Goal: Ask a question

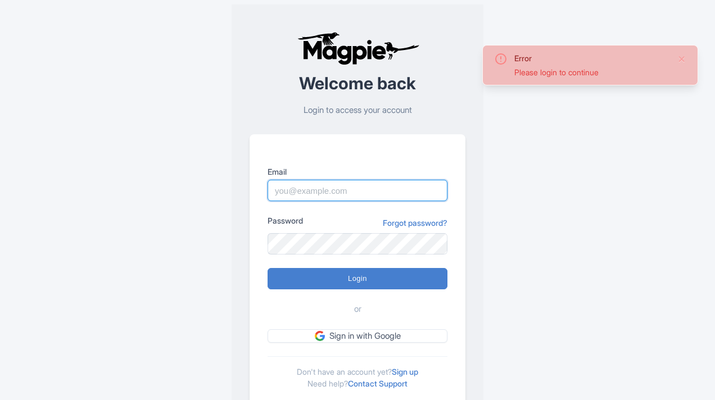
type input "[EMAIL_ADDRESS][DOMAIN_NAME]"
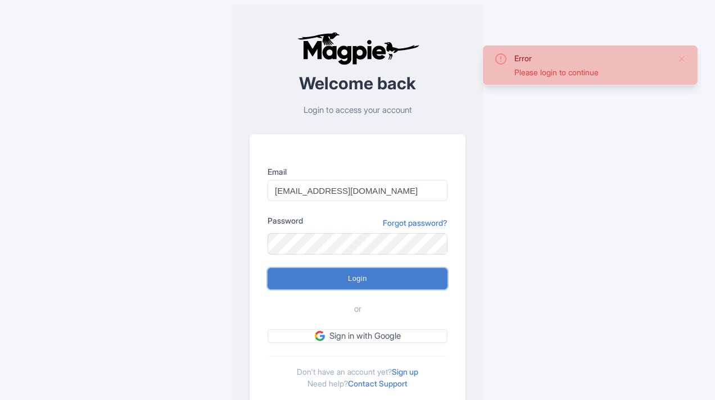
click at [352, 283] on input "Login" at bounding box center [357, 278] width 180 height 21
type input "Logging in..."
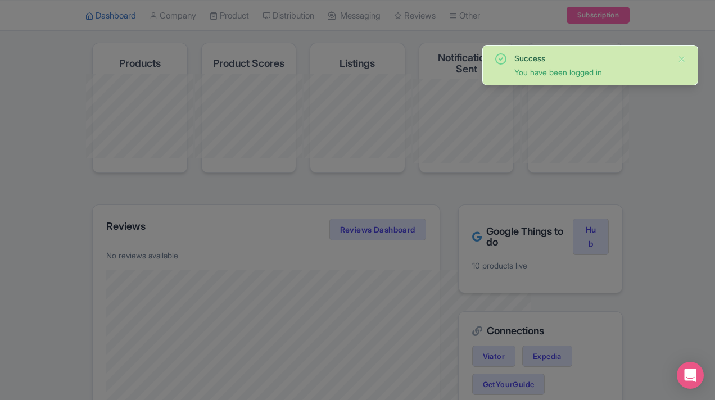
scroll to position [65, 0]
click at [671, 216] on div at bounding box center [357, 200] width 715 height 400
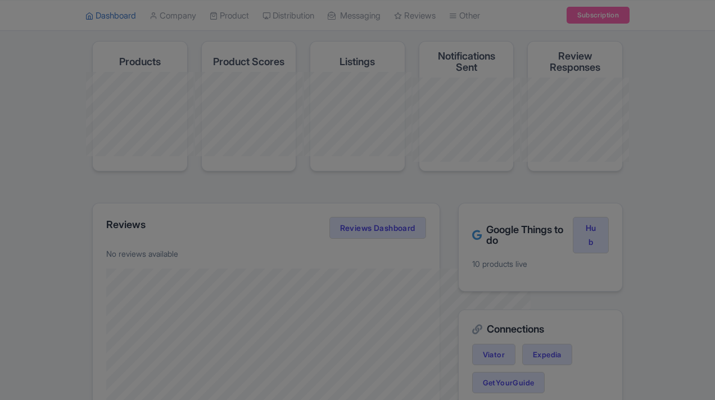
click at [674, 221] on div at bounding box center [357, 200] width 715 height 400
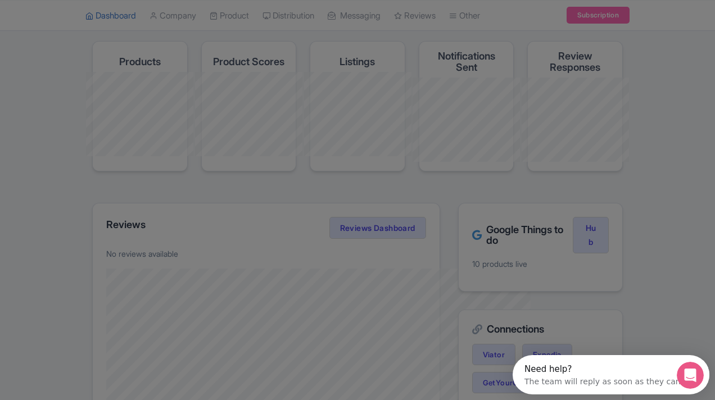
scroll to position [0, 0]
click at [674, 221] on div at bounding box center [357, 200] width 715 height 400
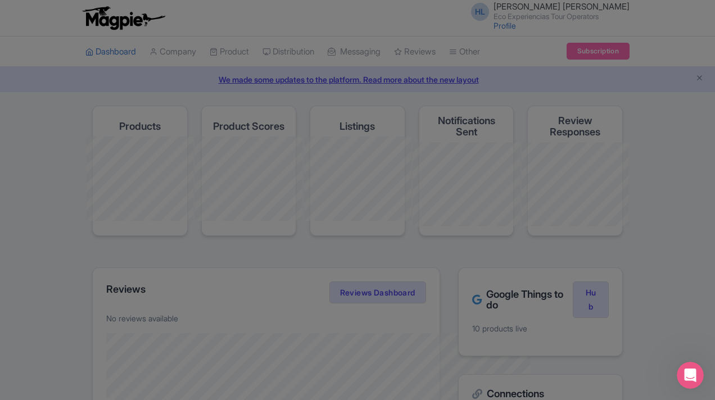
click at [150, 52] on div at bounding box center [357, 200] width 715 height 400
click at [465, 81] on div at bounding box center [357, 200] width 715 height 400
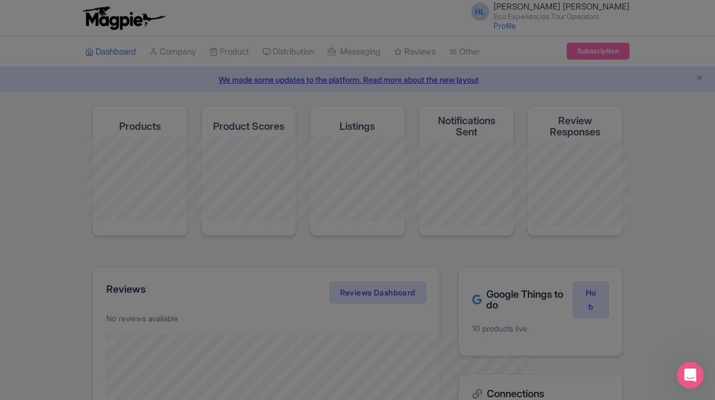
click at [465, 81] on div at bounding box center [357, 200] width 715 height 400
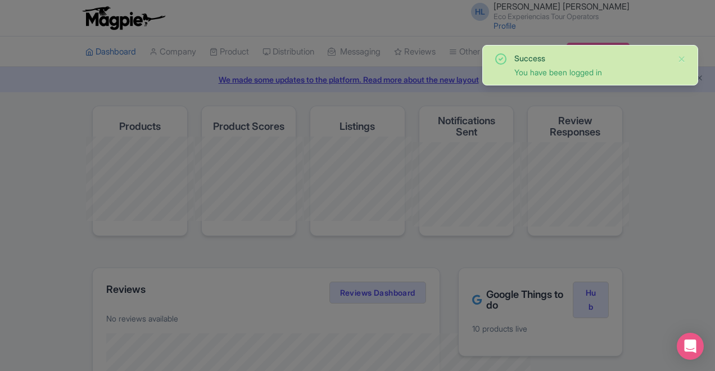
click at [569, 74] on div "You have been logged in" at bounding box center [591, 72] width 154 height 12
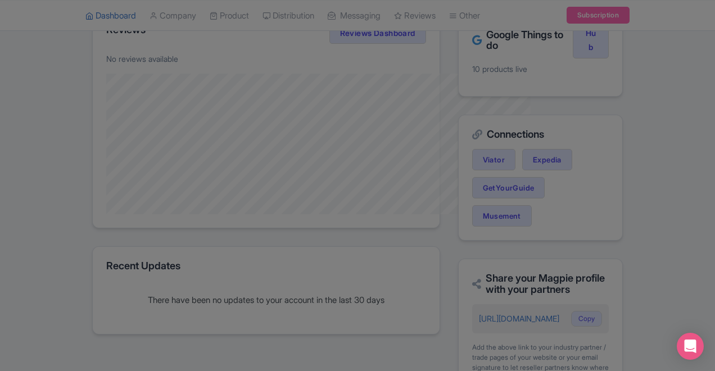
scroll to position [261, 0]
click at [687, 344] on icon "Open Intercom Messenger" at bounding box center [689, 346] width 13 height 15
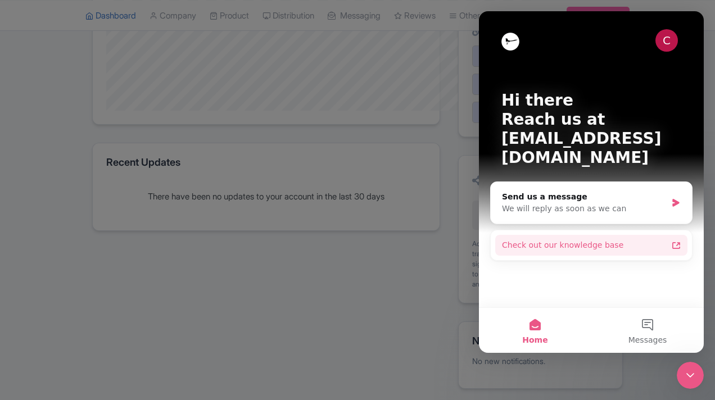
scroll to position [389, 0]
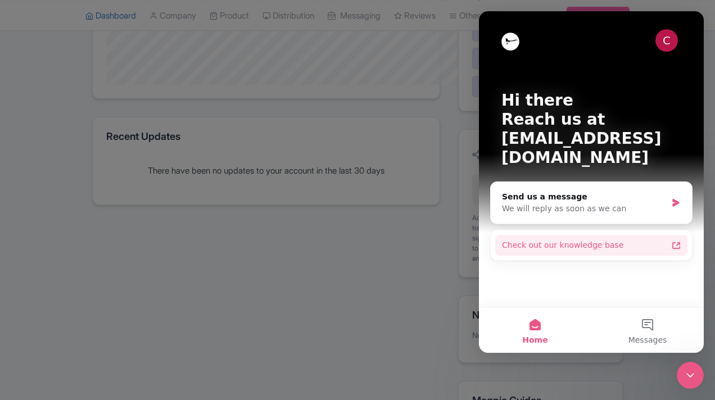
click at [552, 239] on div "Check out our knowledge base" at bounding box center [584, 245] width 165 height 12
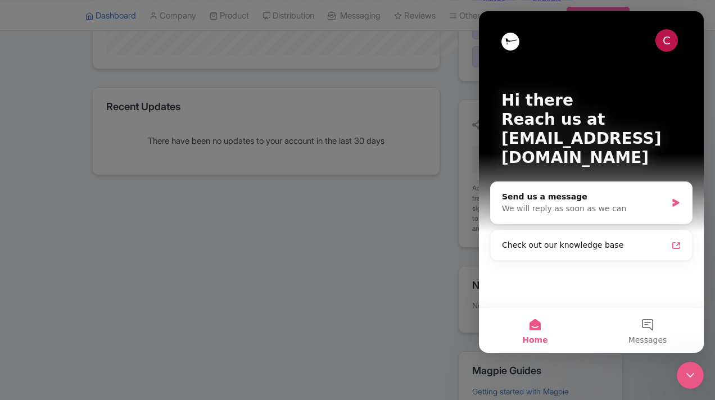
scroll to position [427, 0]
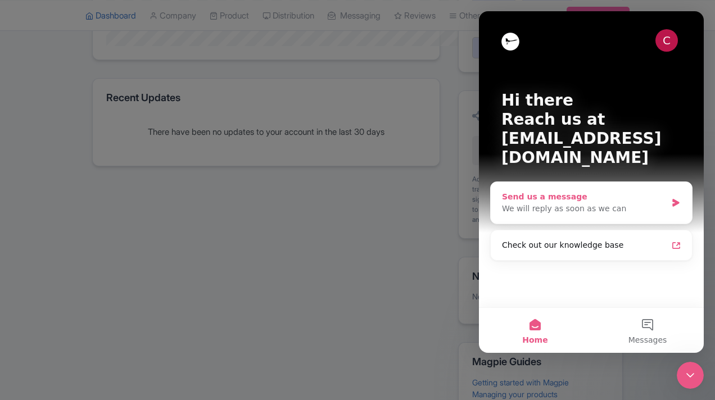
click at [624, 203] on div "We will reply as soon as we can" at bounding box center [584, 209] width 165 height 12
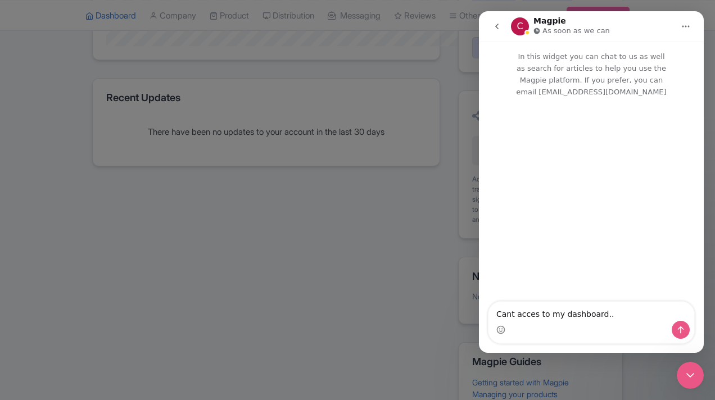
type textarea "Cant acces to my dashboard..."
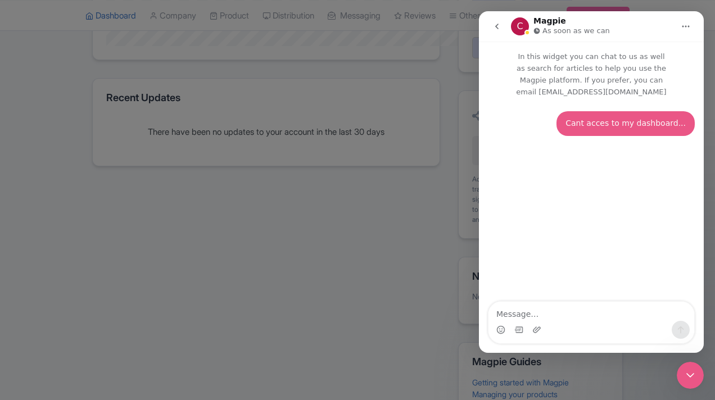
click at [376, 244] on div at bounding box center [357, 200] width 715 height 400
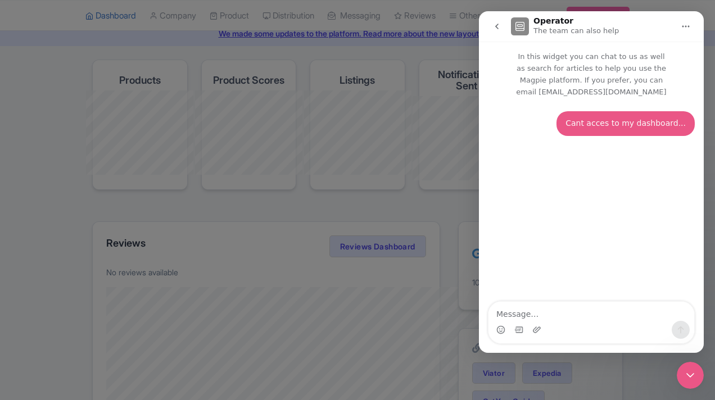
scroll to position [0, 0]
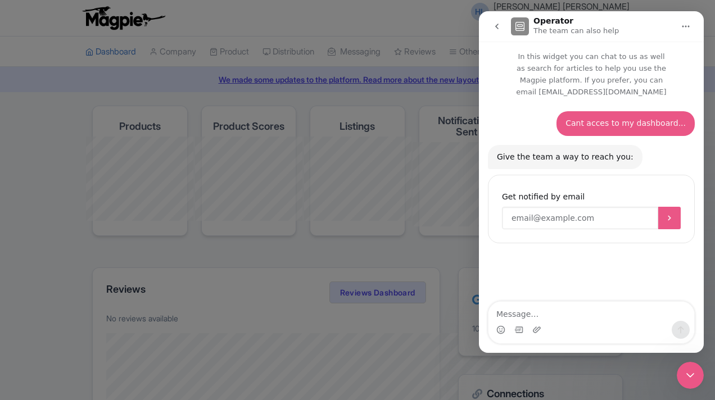
click at [527, 208] on input "Enter your email" at bounding box center [580, 218] width 156 height 22
type input "[EMAIL_ADDRESS][DOMAIN_NAME]"
click at [674, 207] on button "Submit" at bounding box center [669, 218] width 22 height 22
click at [499, 26] on icon "go back" at bounding box center [496, 26] width 9 height 9
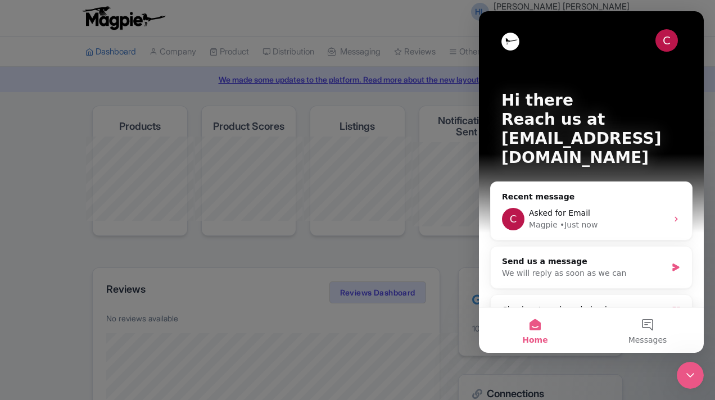
click at [443, 22] on div at bounding box center [357, 200] width 715 height 400
